Goal: Task Accomplishment & Management: Manage account settings

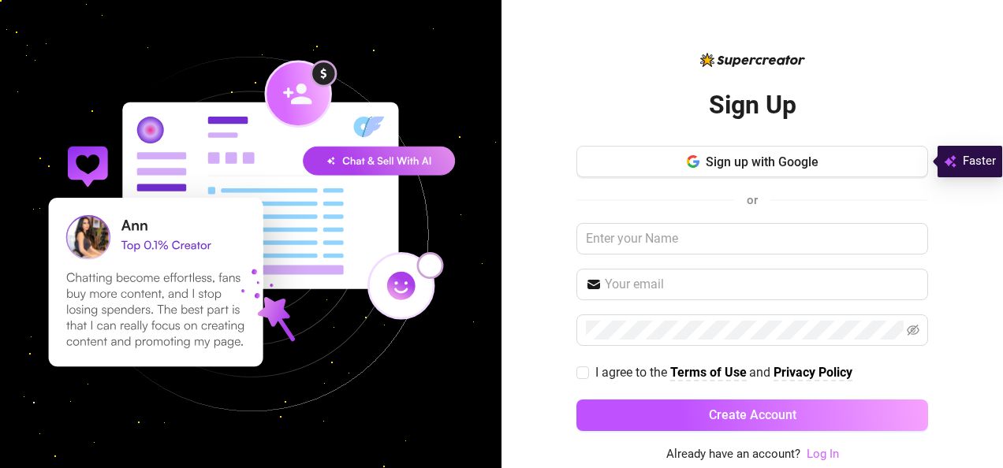
click at [831, 453] on link "Log In" at bounding box center [823, 454] width 32 height 14
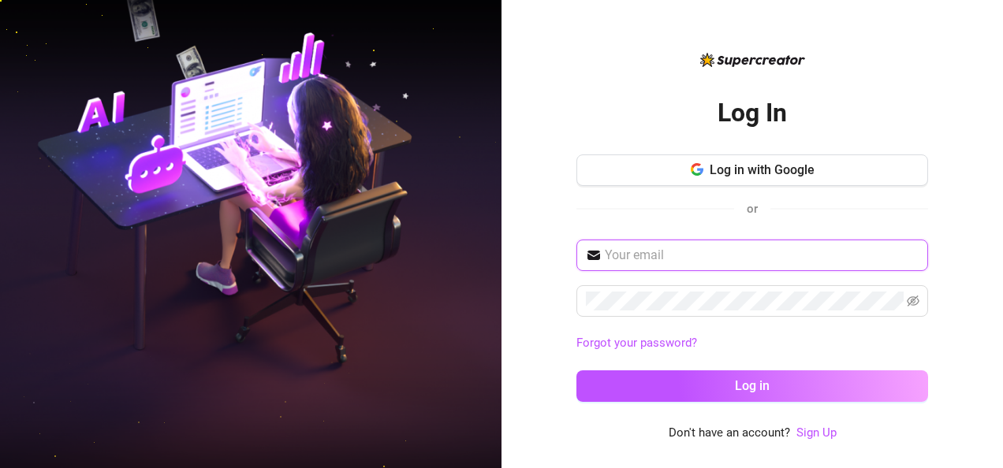
click at [653, 255] on input "text" at bounding box center [762, 255] width 314 height 19
paste input "[EMAIL_ADDRESS][DOMAIN_NAME]"
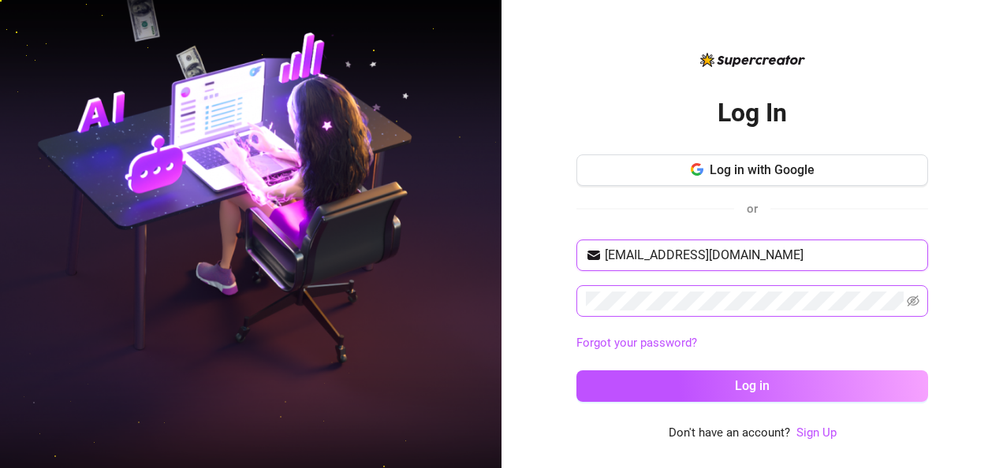
type input "[EMAIL_ADDRESS][DOMAIN_NAME]"
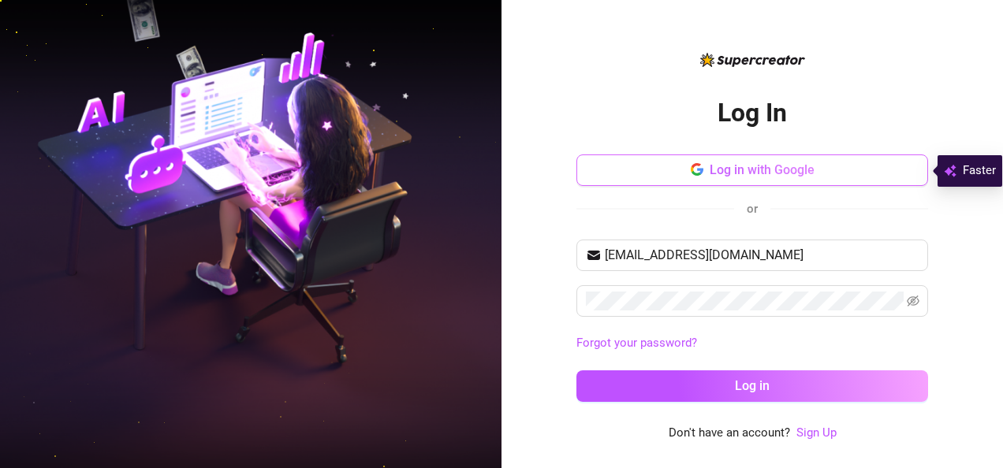
click at [577, 164] on button "Log in with Google" at bounding box center [752, 171] width 352 height 32
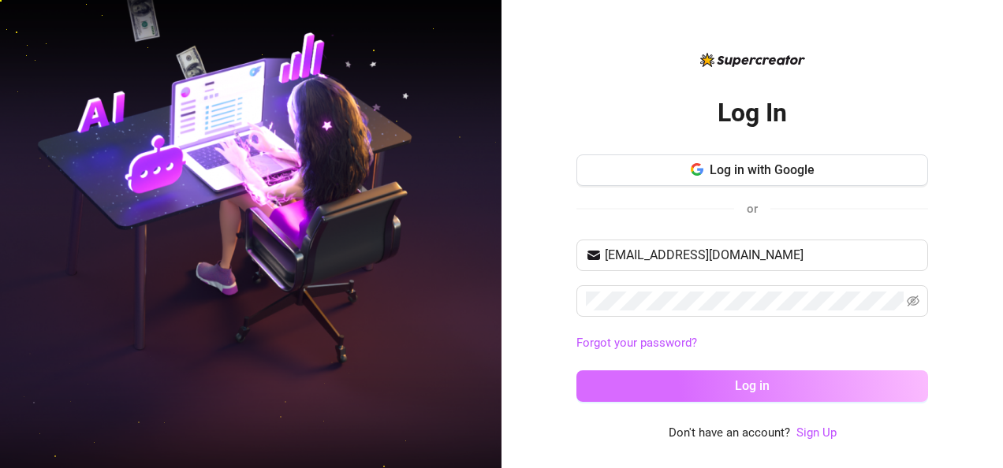
click at [663, 382] on button "Log in" at bounding box center [752, 387] width 352 height 32
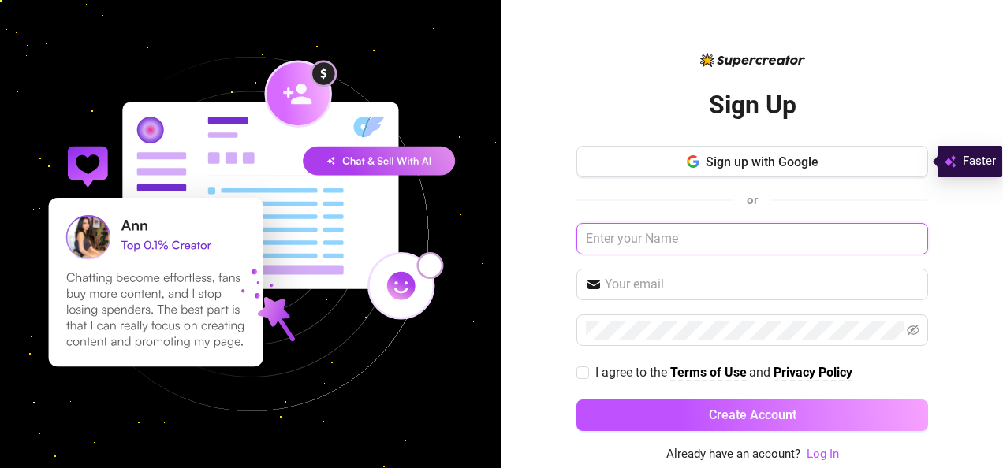
click at [667, 239] on input "text" at bounding box center [752, 239] width 352 height 32
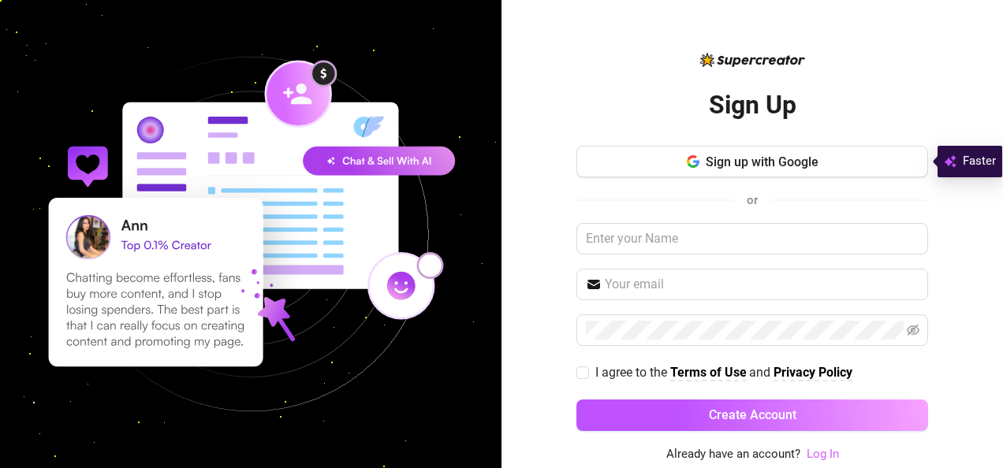
click at [828, 455] on link "Log In" at bounding box center [823, 454] width 32 height 14
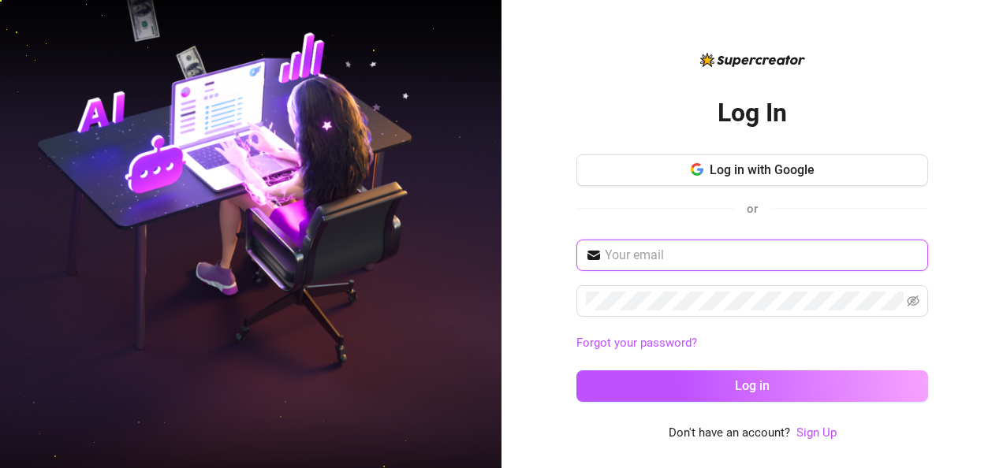
click at [656, 252] on input "text" at bounding box center [762, 255] width 314 height 19
type input "[EMAIL_ADDRESS][DOMAIN_NAME]"
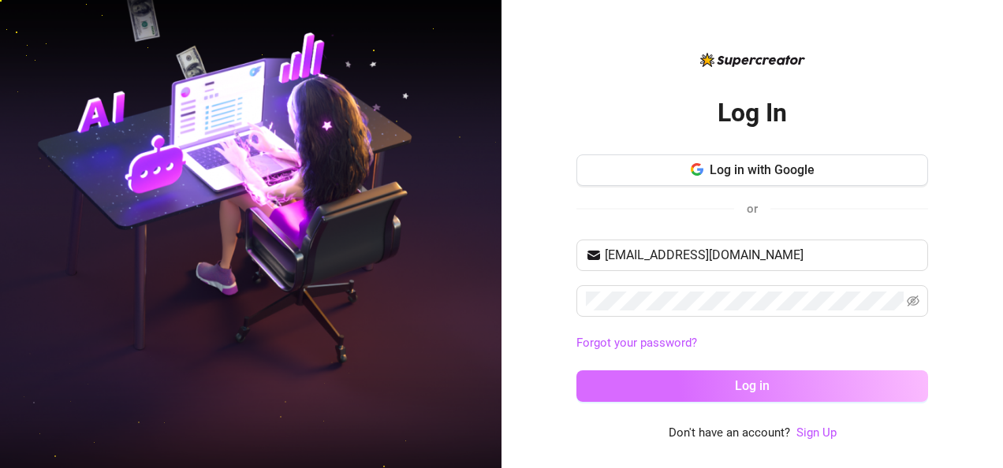
click at [694, 382] on button "Log in" at bounding box center [752, 387] width 352 height 32
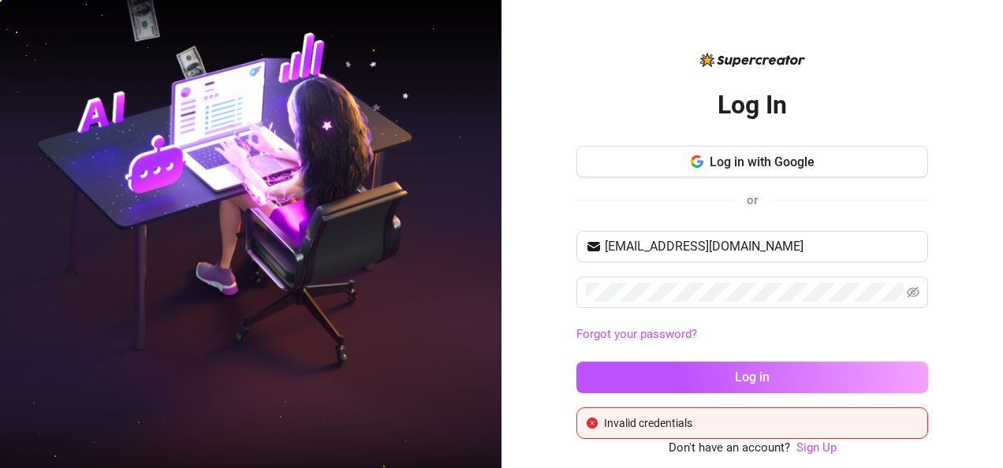
click at [588, 423] on icon "close-circle" at bounding box center [592, 423] width 11 height 11
click at [593, 419] on icon "close-circle" at bounding box center [592, 423] width 11 height 11
